Goal: Go to known website: Access a specific website the user already knows

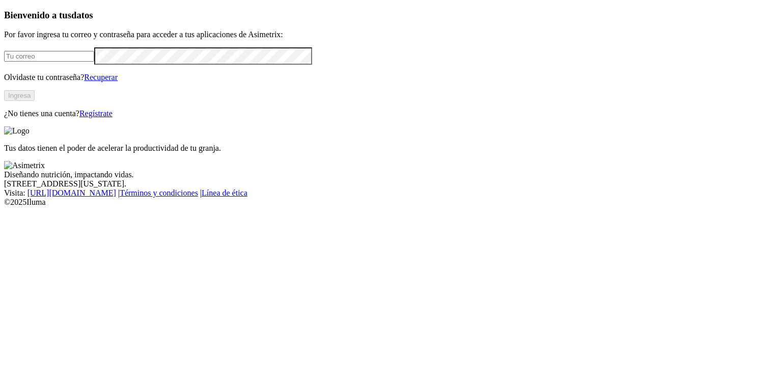
type input "dsosa@acondesa.com.co"
click at [35, 101] on button "Ingresa" at bounding box center [19, 95] width 31 height 11
